Goal: Register for event/course

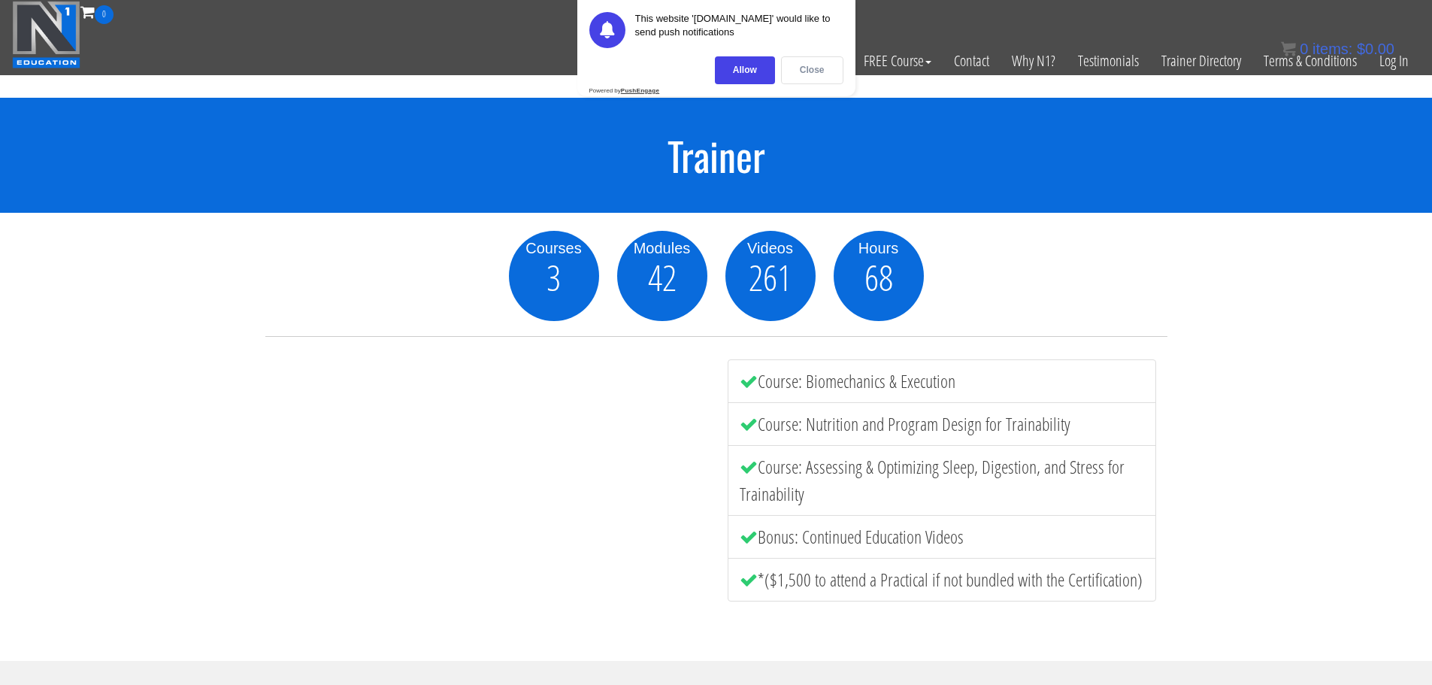
click at [803, 70] on div "Close" at bounding box center [812, 70] width 62 height 28
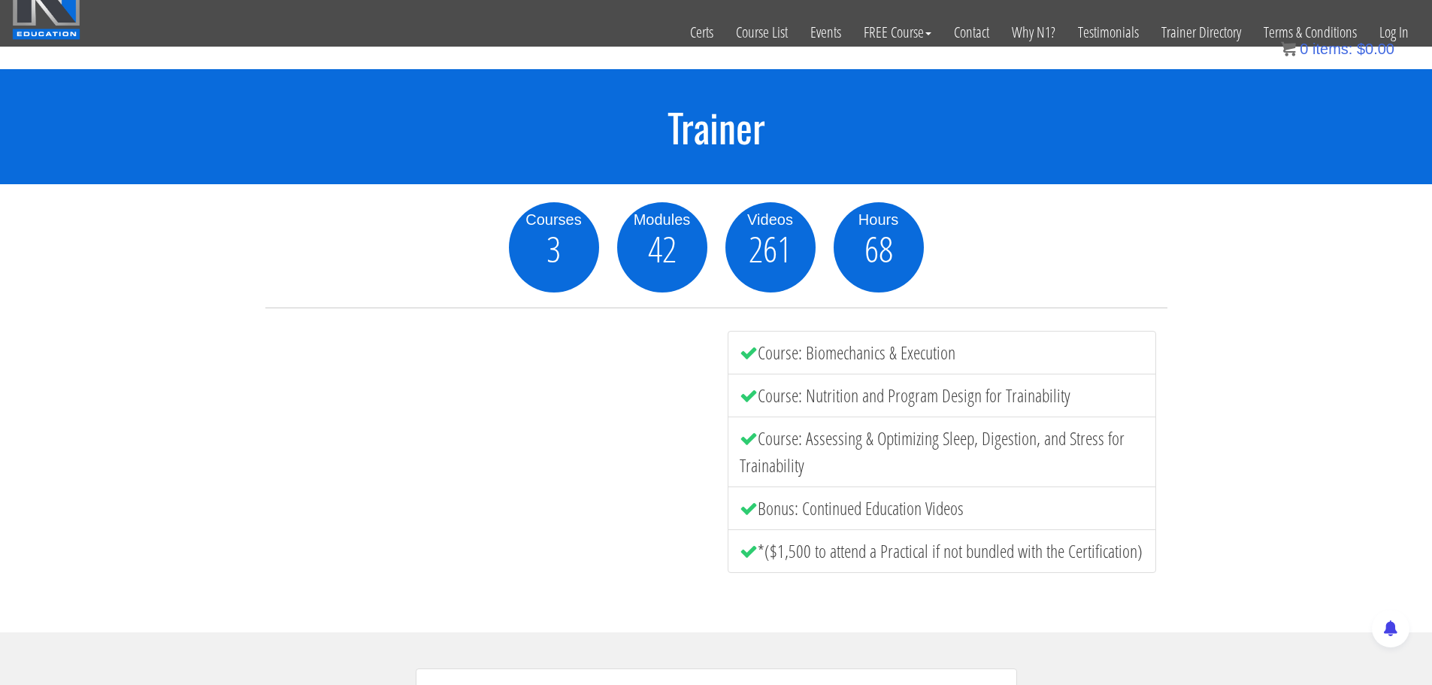
scroll to position [28, 0]
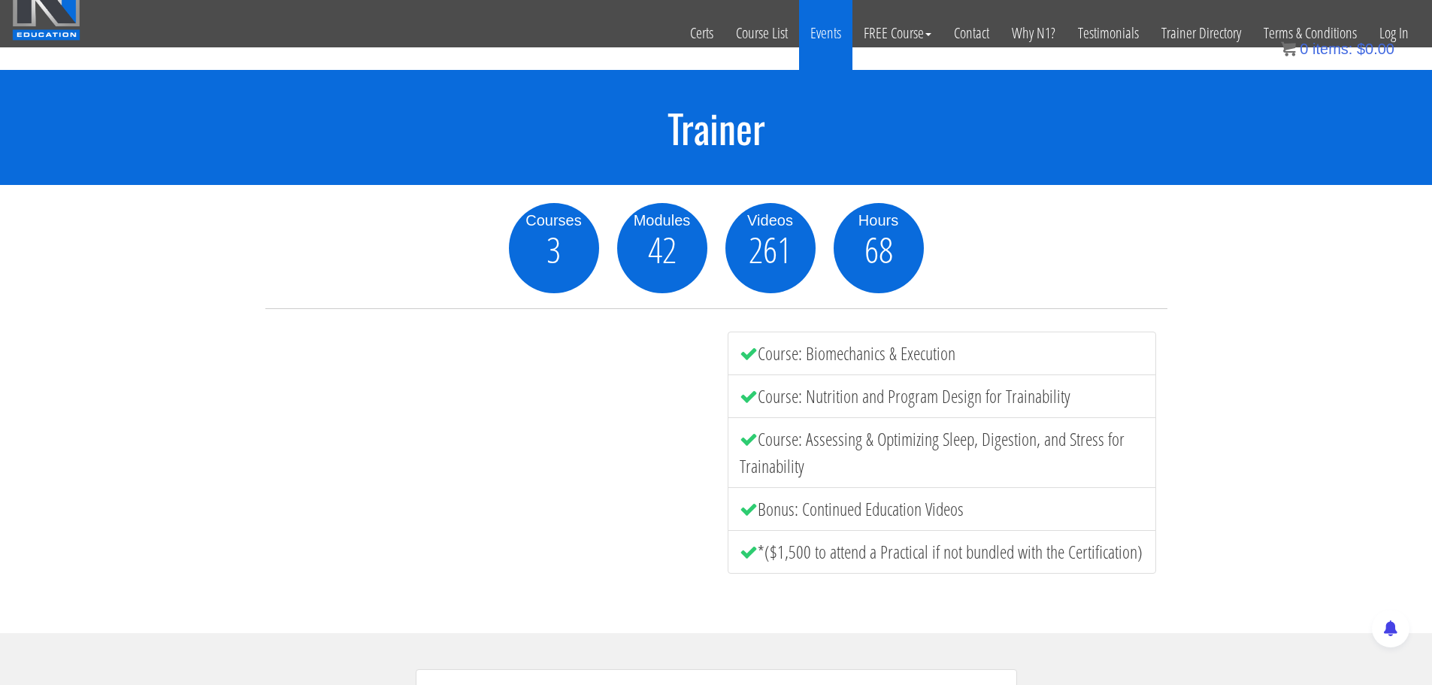
click at [828, 36] on link "Events" at bounding box center [825, 33] width 53 height 74
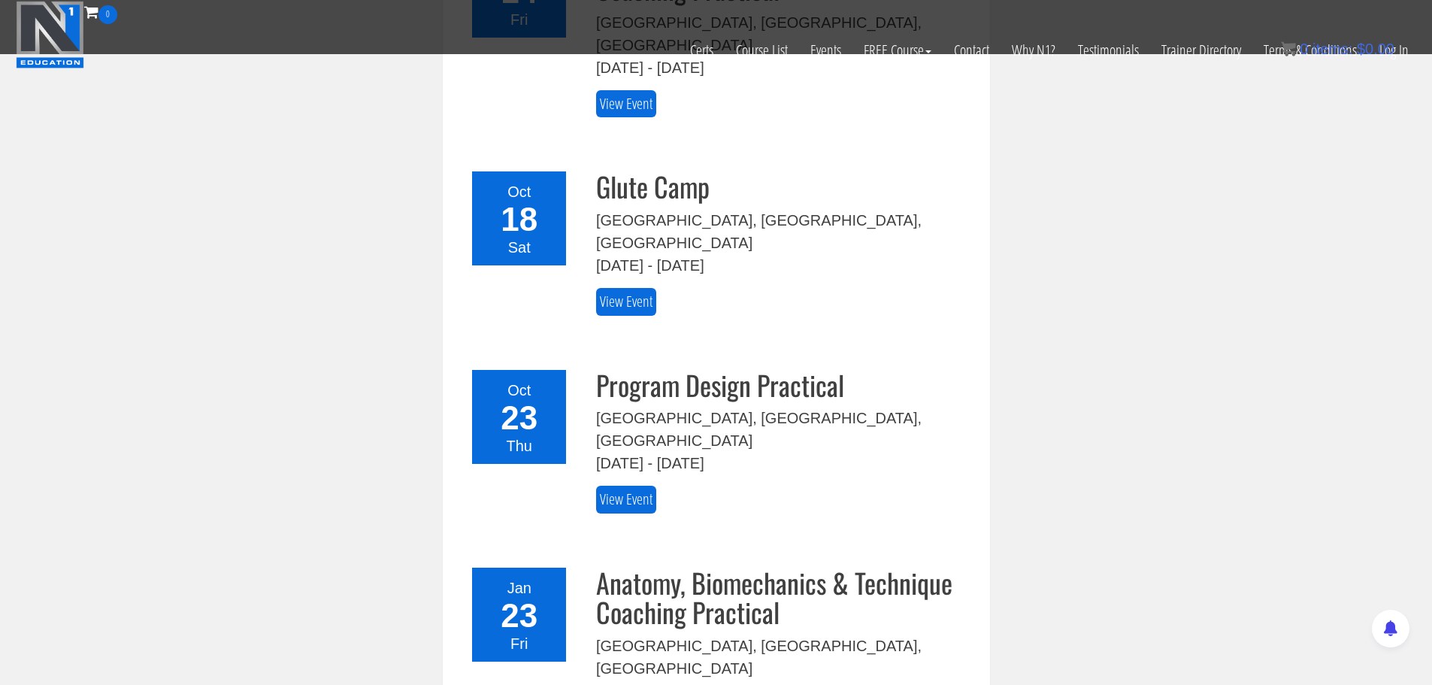
scroll to position [574, 0]
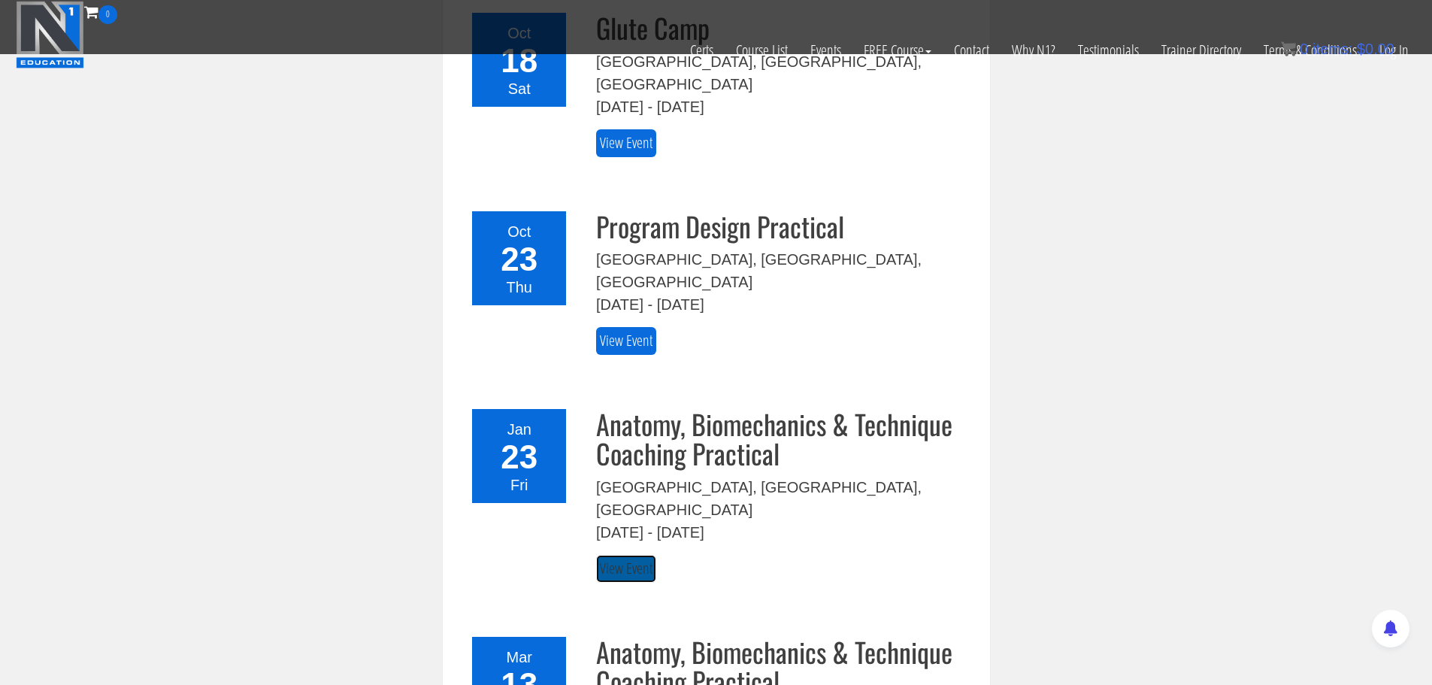
scroll to position [725, 0]
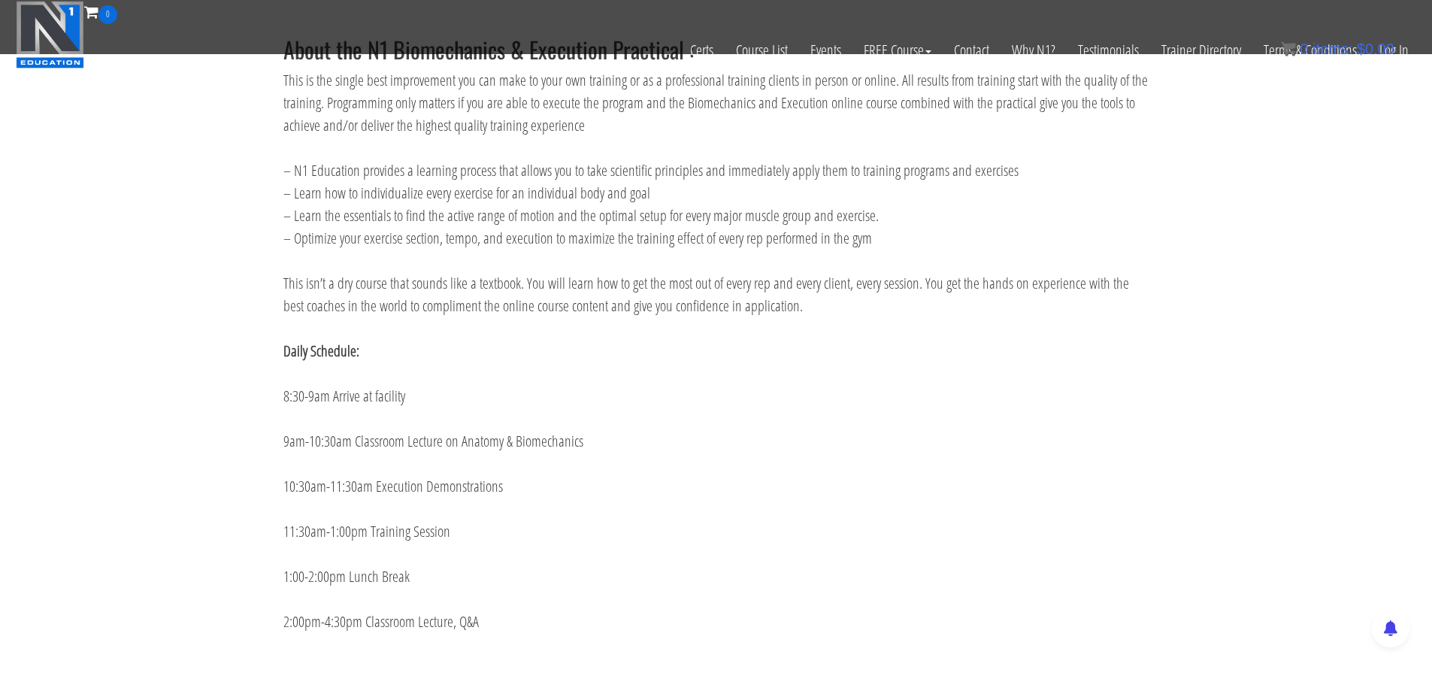
scroll to position [977, 0]
